Goal: Navigation & Orientation: Find specific page/section

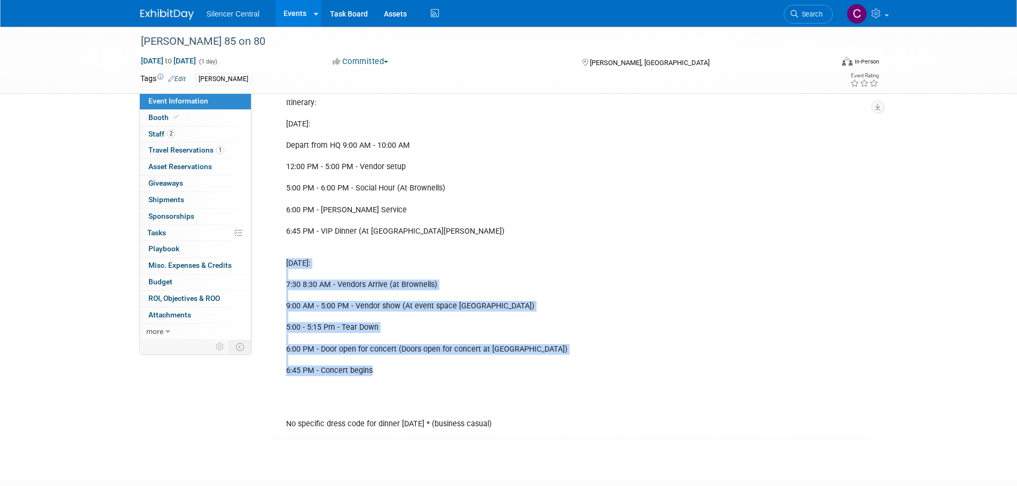
scroll to position [258, 0]
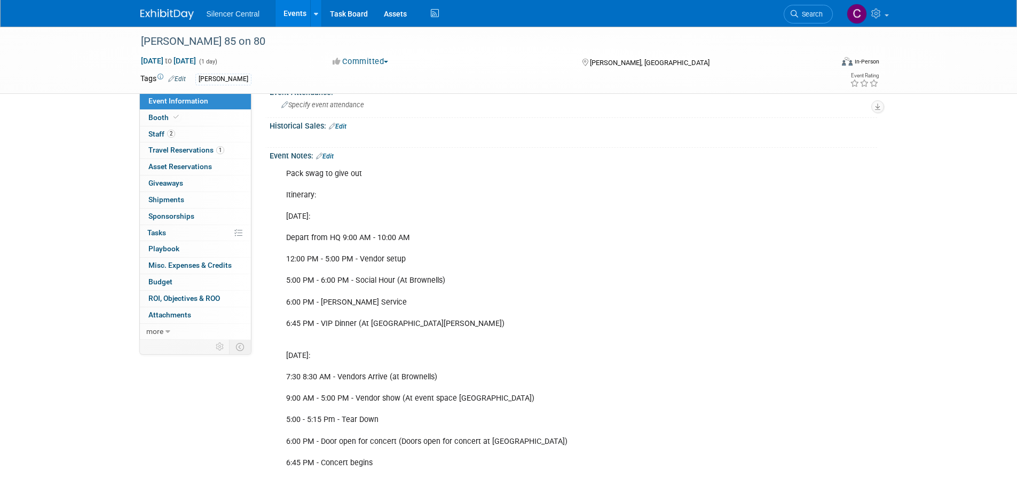
click at [640, 263] on div "Pack swag to give out Itinerary: [DATE]: Depart from HQ 9:00 AM - 10:00 AM 12:0…" at bounding box center [519, 345] width 481 height 364
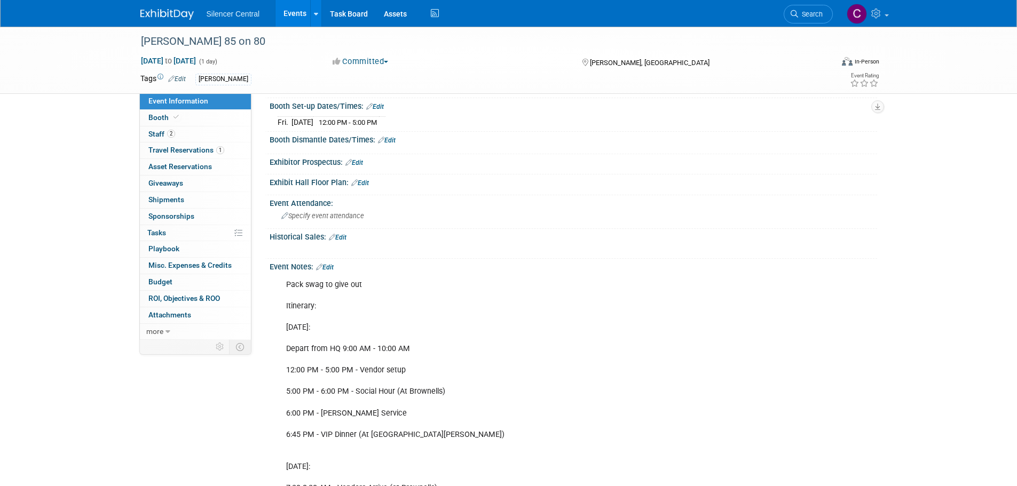
scroll to position [213, 0]
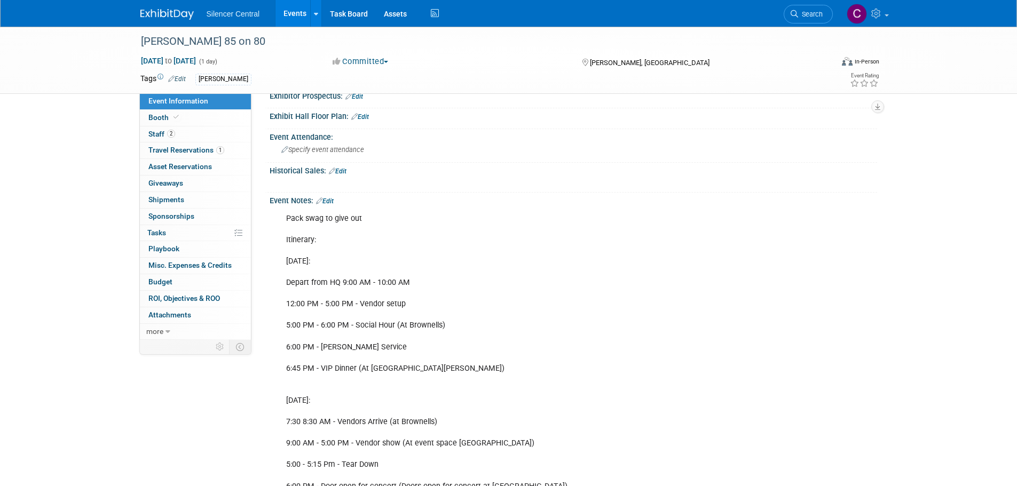
click at [176, 13] on img at bounding box center [166, 14] width 53 height 11
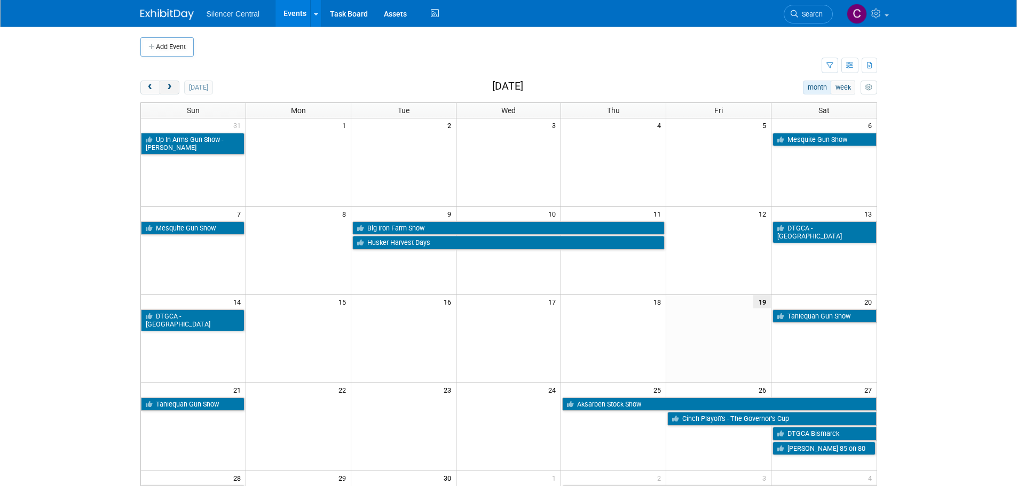
click at [171, 90] on span "next" at bounding box center [169, 87] width 8 height 7
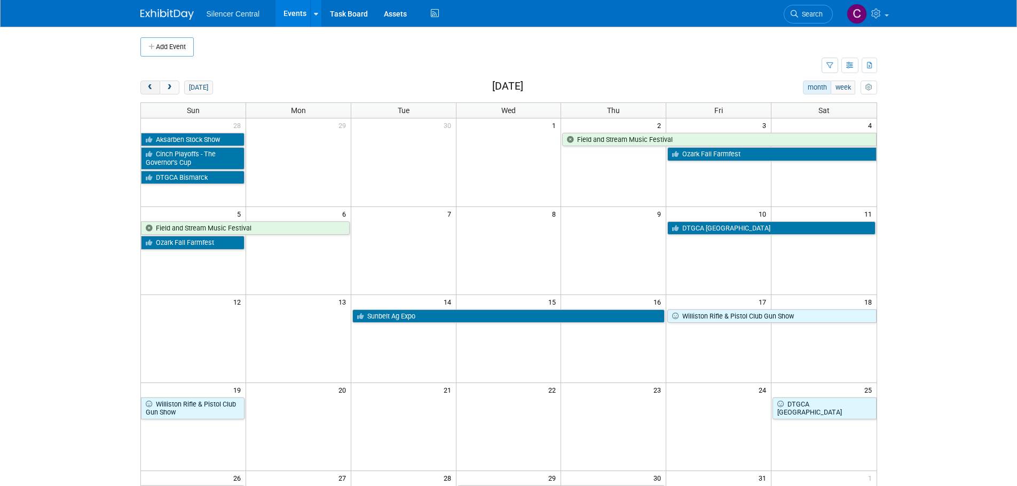
click at [145, 91] on button "prev" at bounding box center [150, 88] width 20 height 14
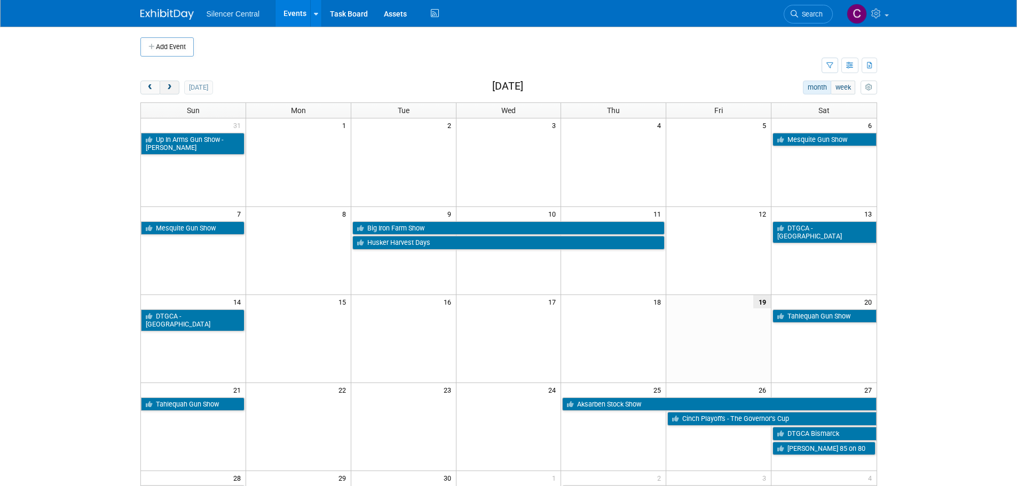
click at [172, 94] on button "next" at bounding box center [170, 88] width 20 height 14
